Goal: Use online tool/utility: Utilize a website feature to perform a specific function

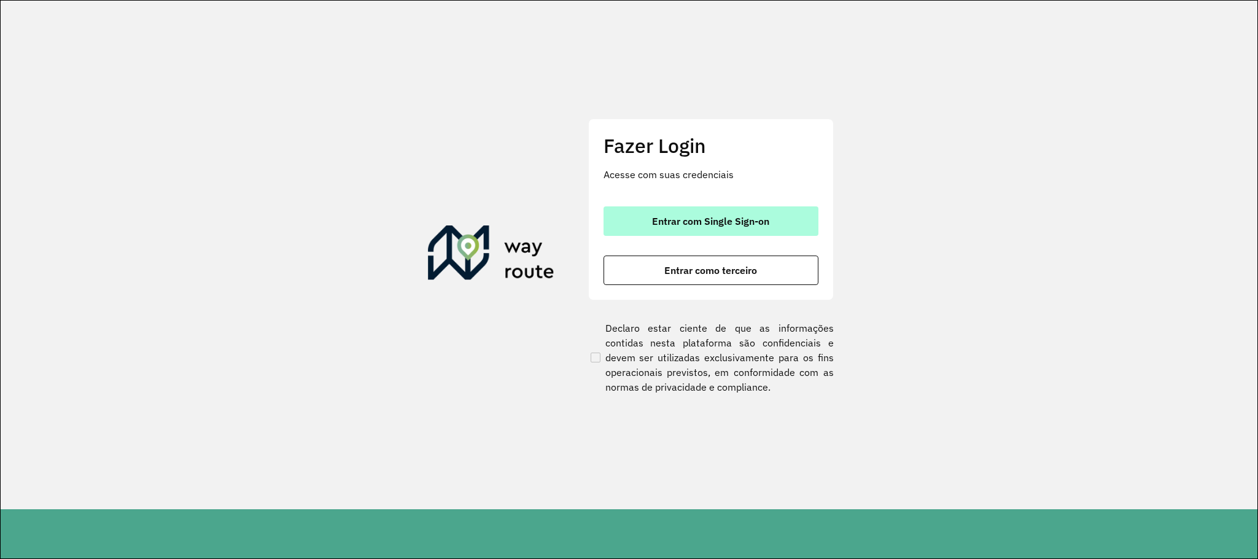
click at [639, 229] on button "Entrar com Single Sign-on" at bounding box center [710, 220] width 215 height 29
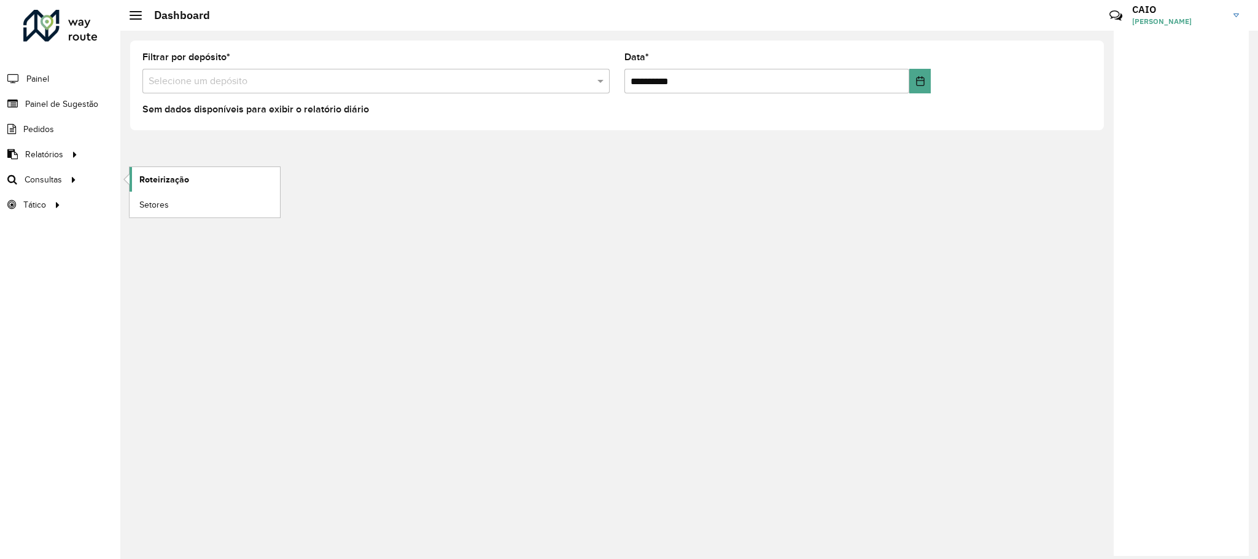
click at [157, 181] on span "Roteirização" at bounding box center [164, 179] width 50 height 13
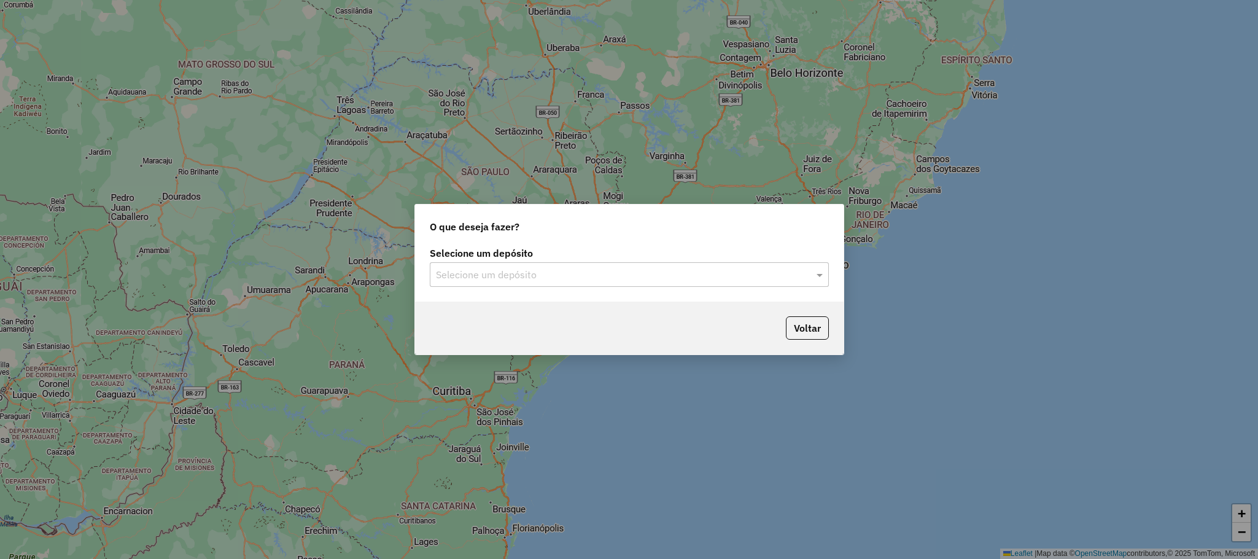
click at [605, 271] on input "text" at bounding box center [617, 275] width 362 height 15
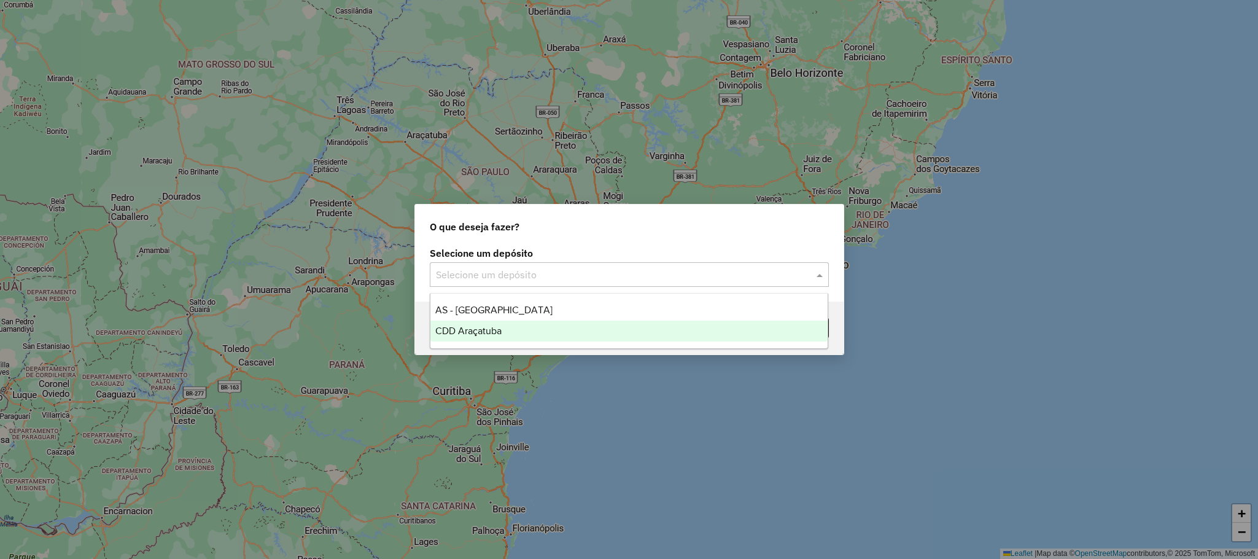
click at [520, 334] on div "CDD Araçatuba" at bounding box center [628, 330] width 397 height 21
click at [514, 330] on div "Voltar" at bounding box center [629, 327] width 428 height 53
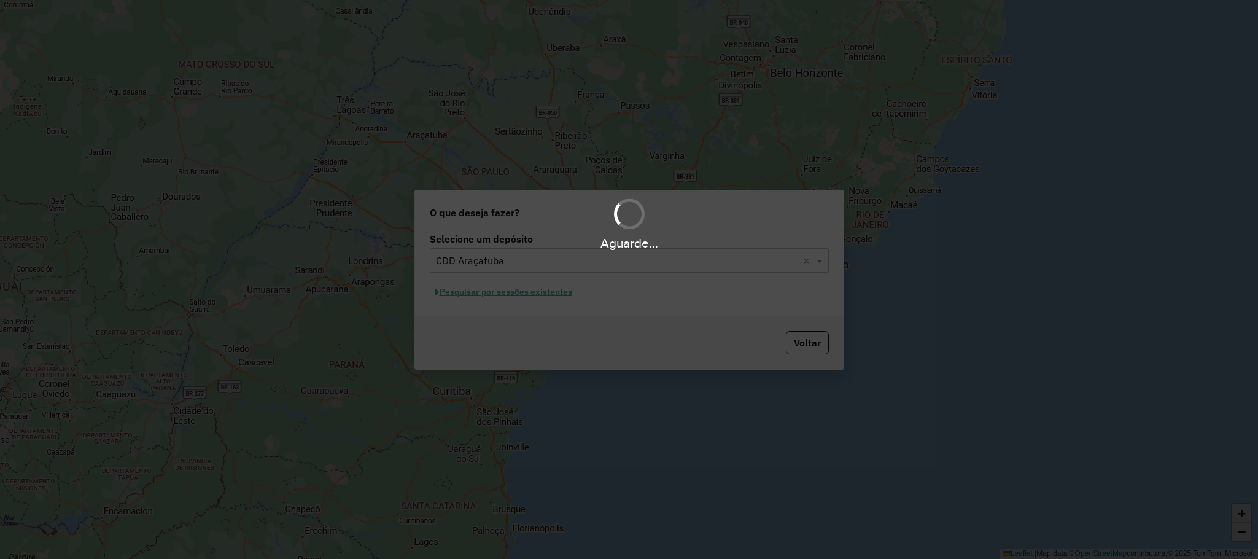
click at [473, 336] on div "Aguarde..." at bounding box center [629, 279] width 1258 height 559
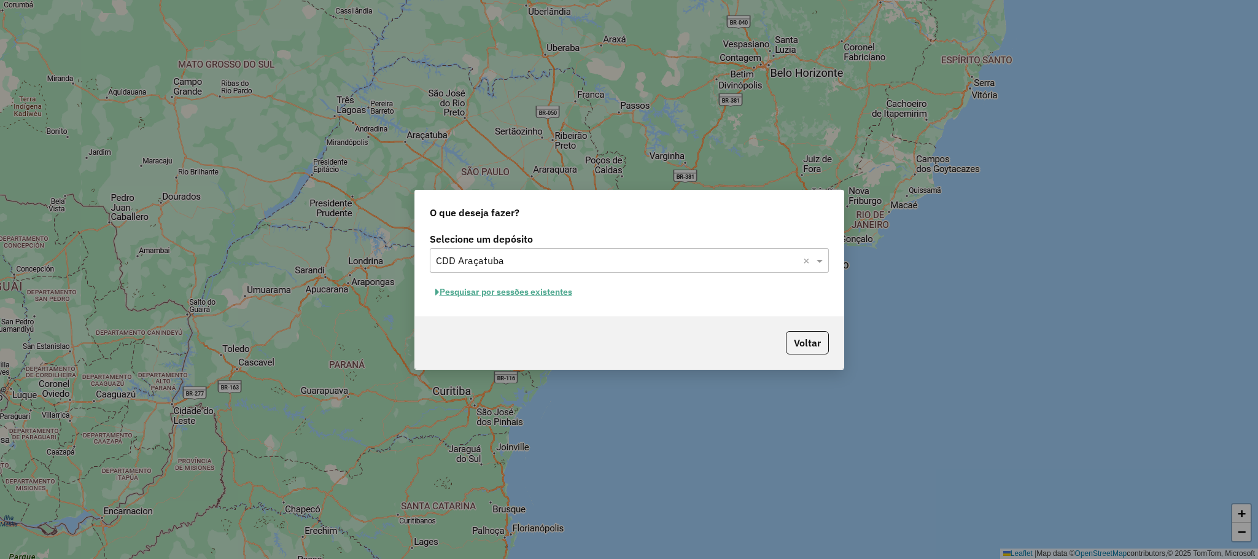
click at [483, 301] on div "Selecione um depósito Selecione um depósito × CDD Araçatuba × Pesquisar por ses…" at bounding box center [629, 273] width 428 height 87
click at [481, 296] on button "Pesquisar por sessões existentes" at bounding box center [504, 291] width 148 height 19
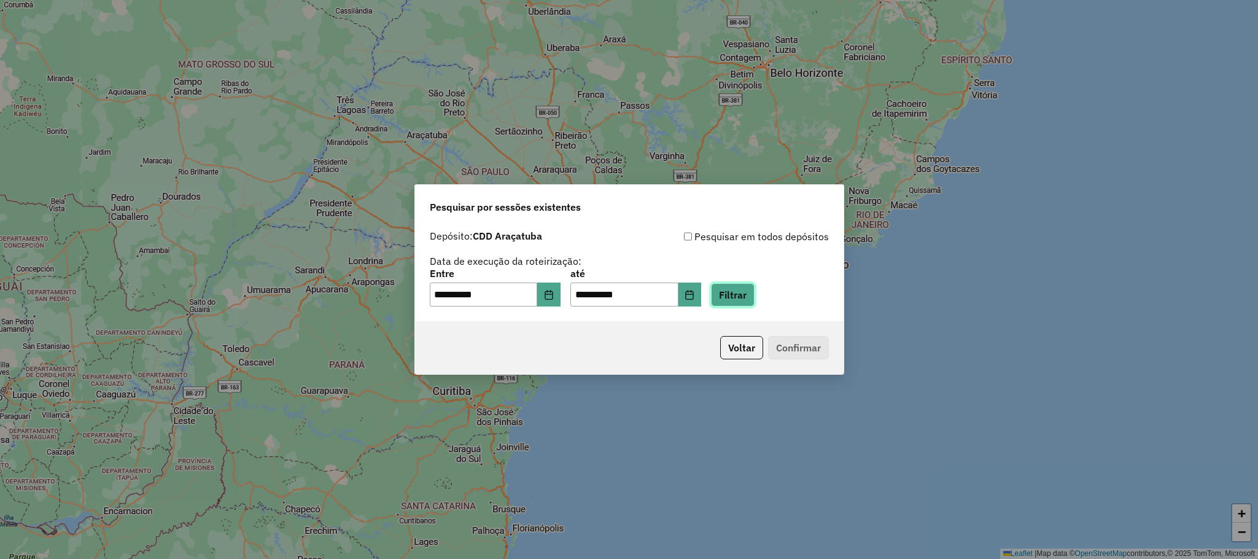
click at [754, 292] on button "Filtrar" at bounding box center [733, 294] width 44 height 23
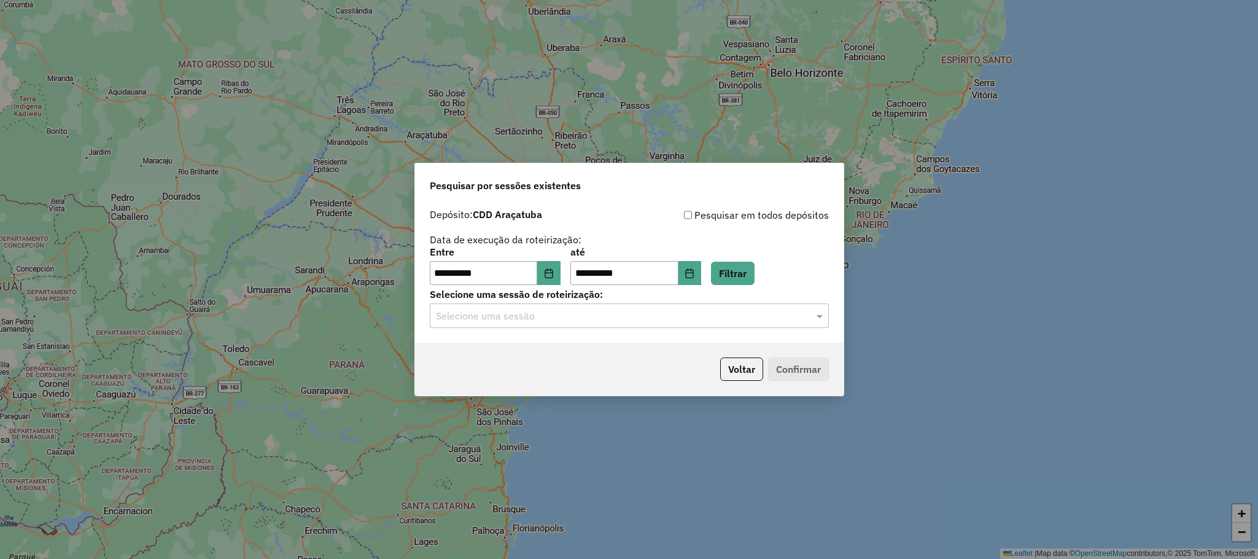
click at [719, 317] on input "text" at bounding box center [617, 316] width 362 height 15
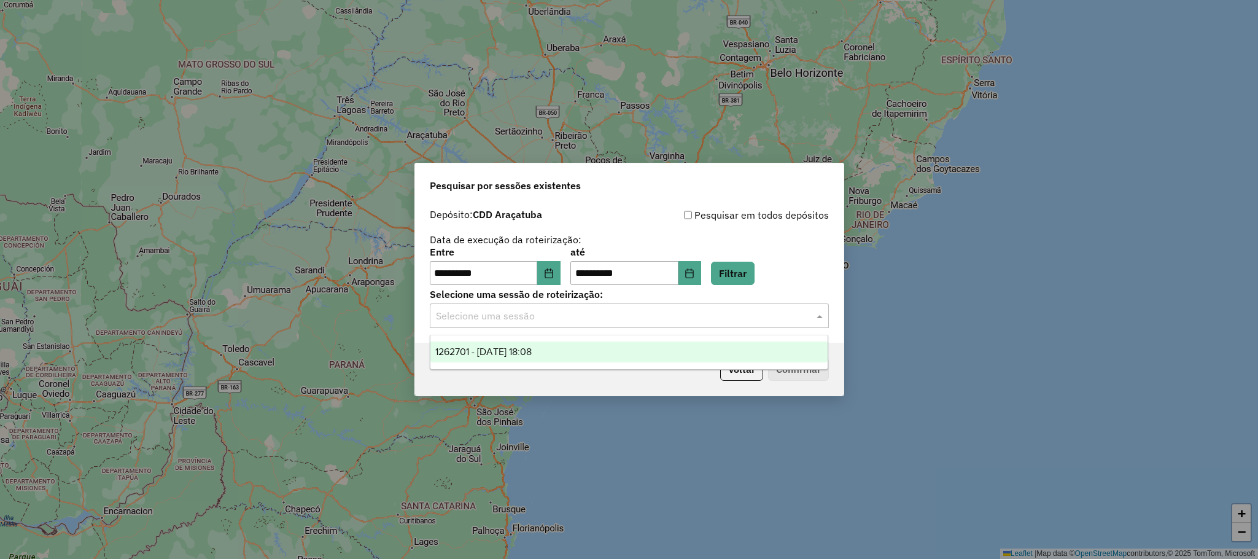
click at [564, 347] on div "1262701 - [DATE] 18:08" at bounding box center [628, 351] width 397 height 21
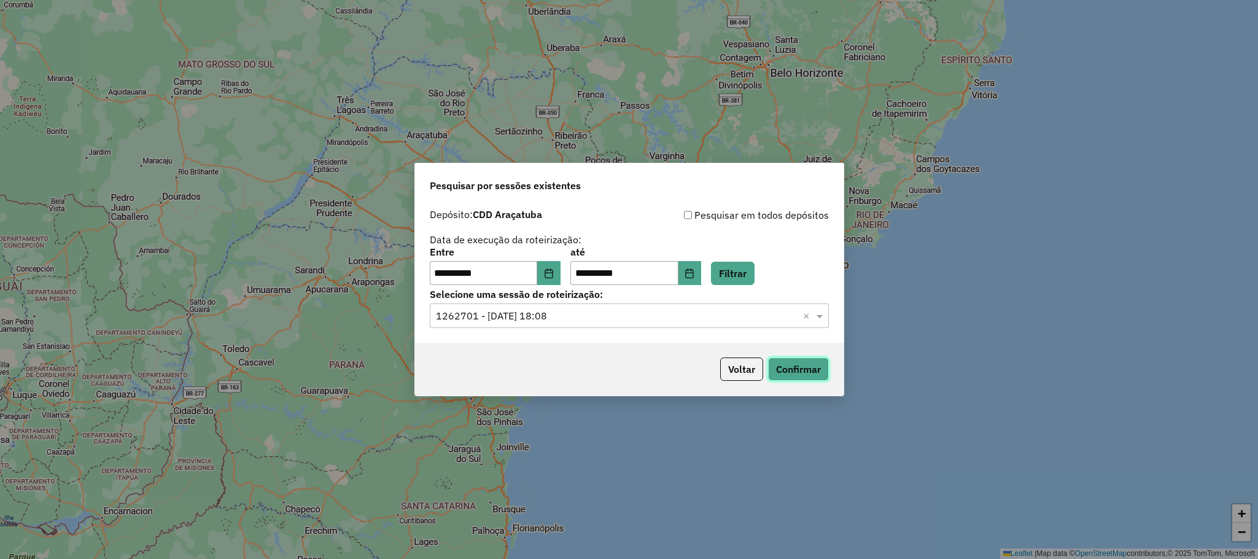
click at [803, 372] on button "Confirmar" at bounding box center [798, 368] width 61 height 23
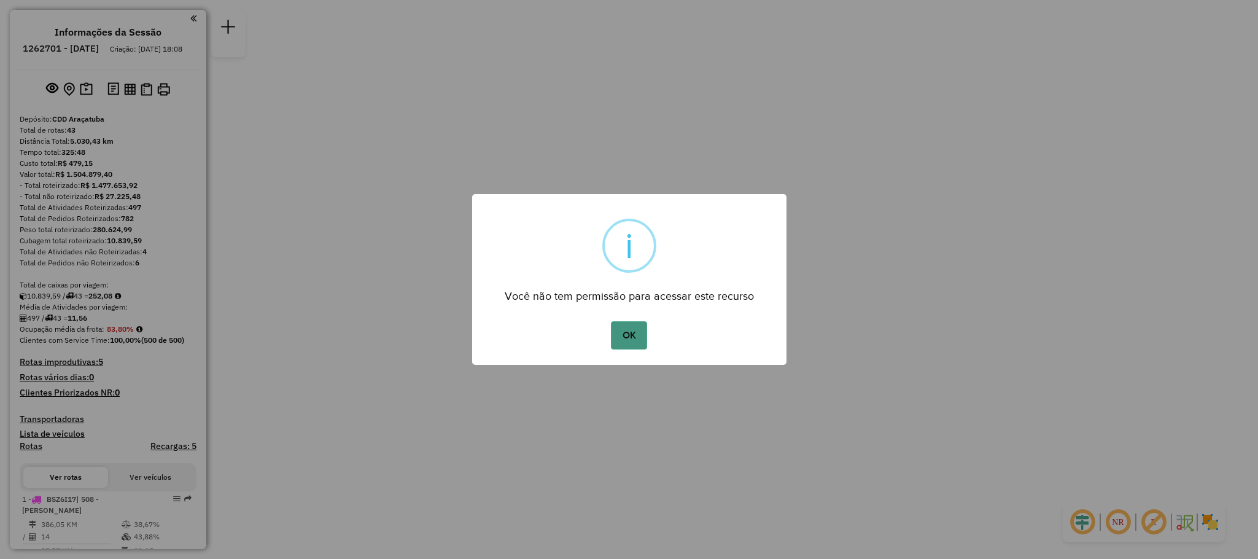
click at [635, 338] on button "OK" at bounding box center [629, 335] width 36 height 28
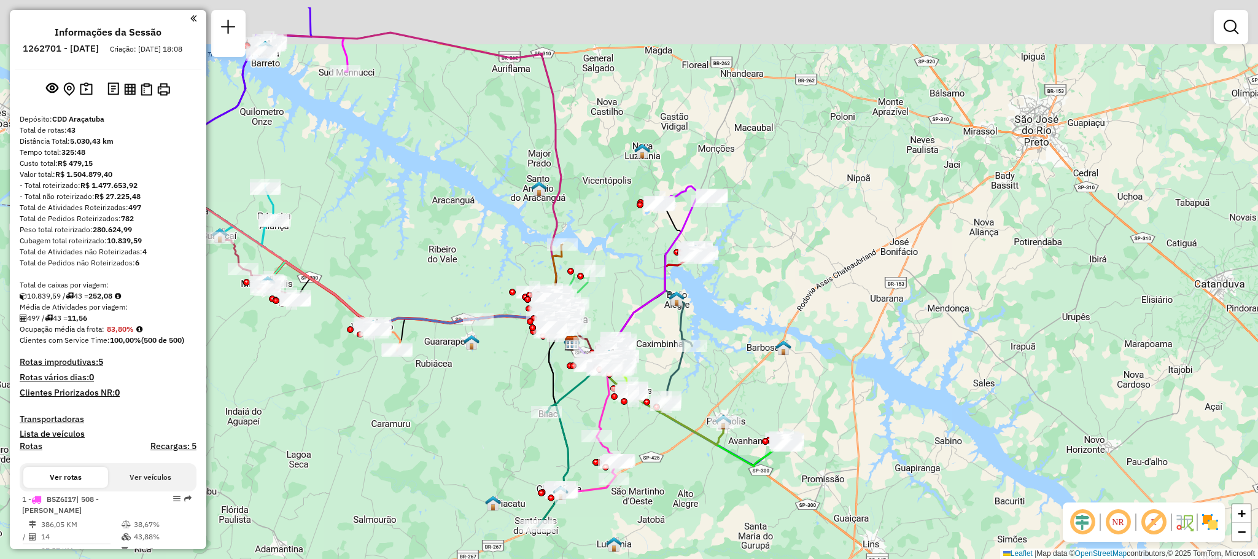
drag, startPoint x: 582, startPoint y: 322, endPoint x: 528, endPoint y: 387, distance: 83.7
click at [528, 387] on div "Janela de atendimento Grade de atendimento Capacidade Transportadoras Veículos …" at bounding box center [629, 279] width 1258 height 559
